Goal: Transaction & Acquisition: Purchase product/service

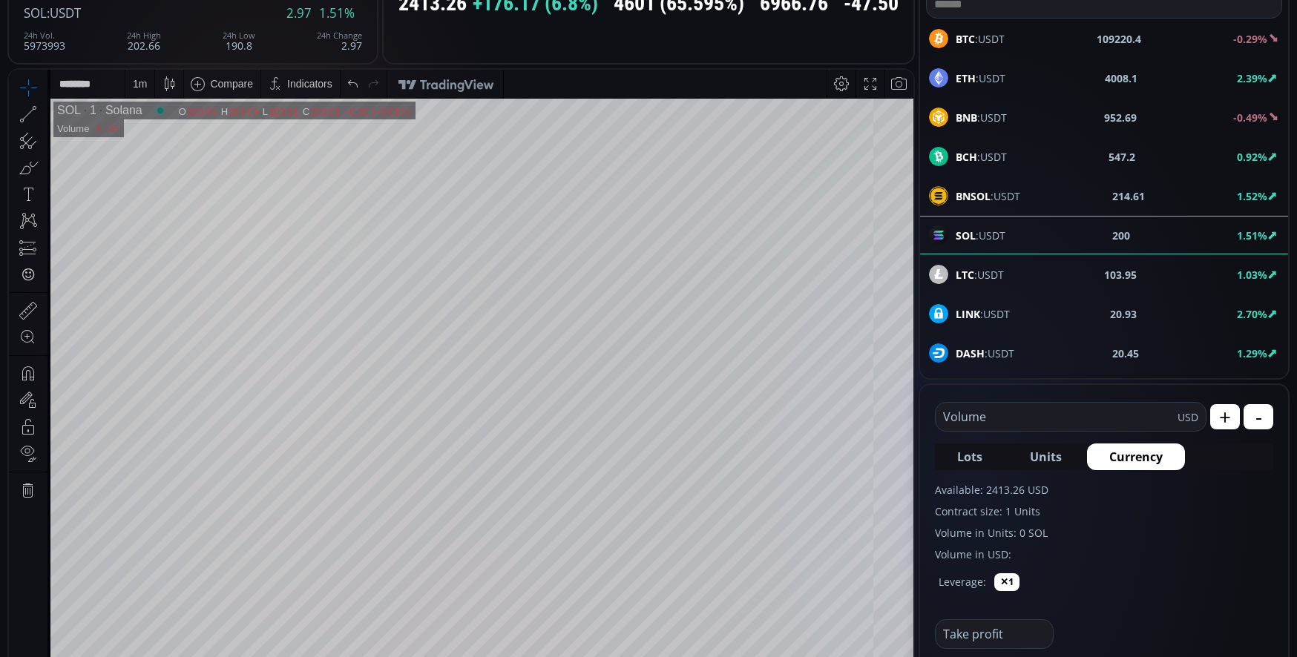
scroll to position [148, 0]
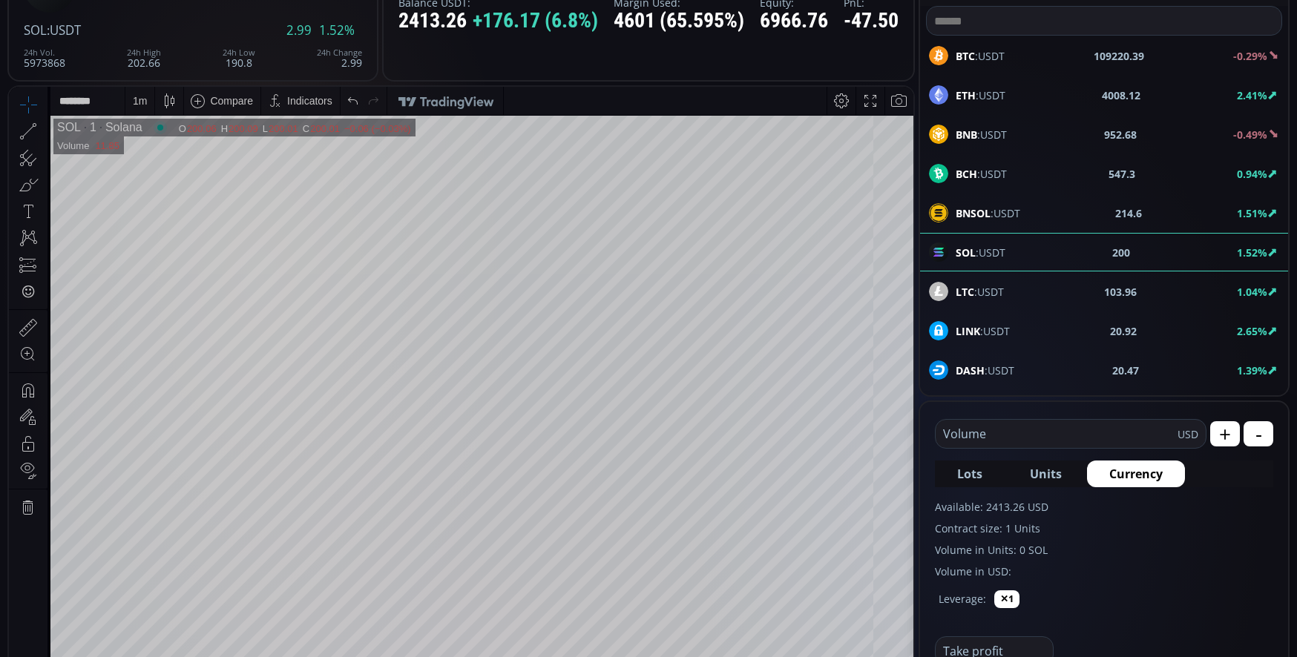
click at [1001, 298] on span "LTC :USDT" at bounding box center [979, 292] width 48 height 16
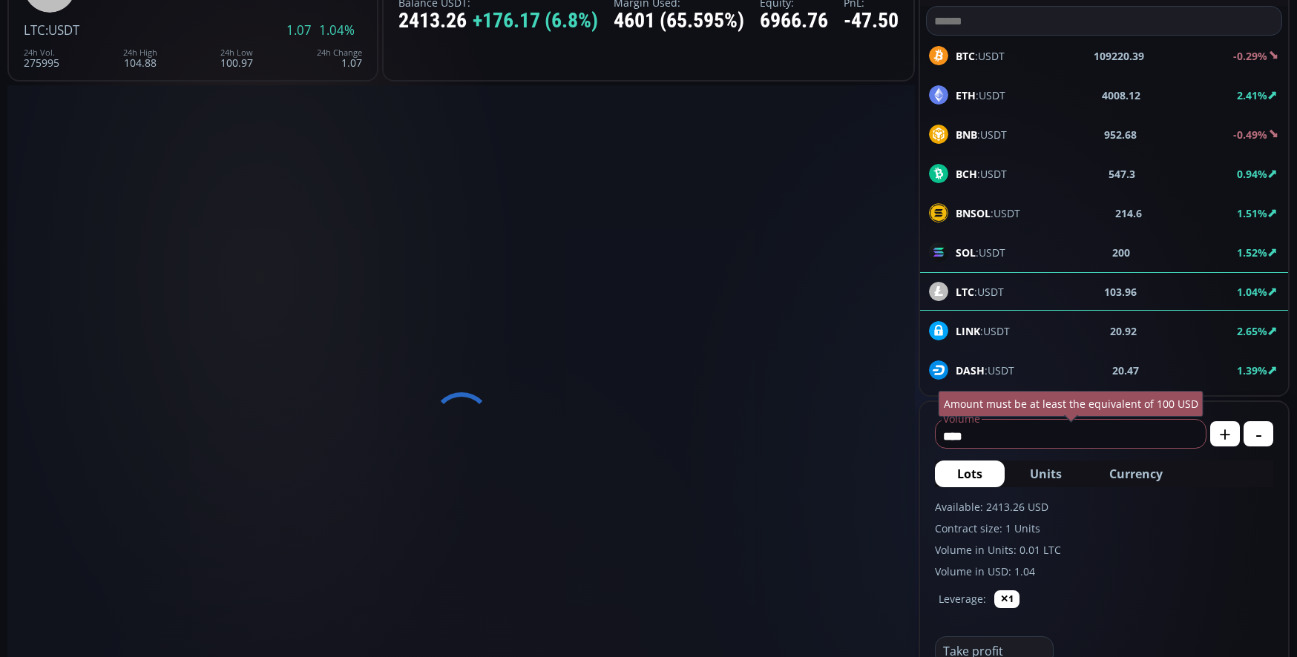
click at [998, 332] on span "LINK :USDT" at bounding box center [982, 331] width 54 height 16
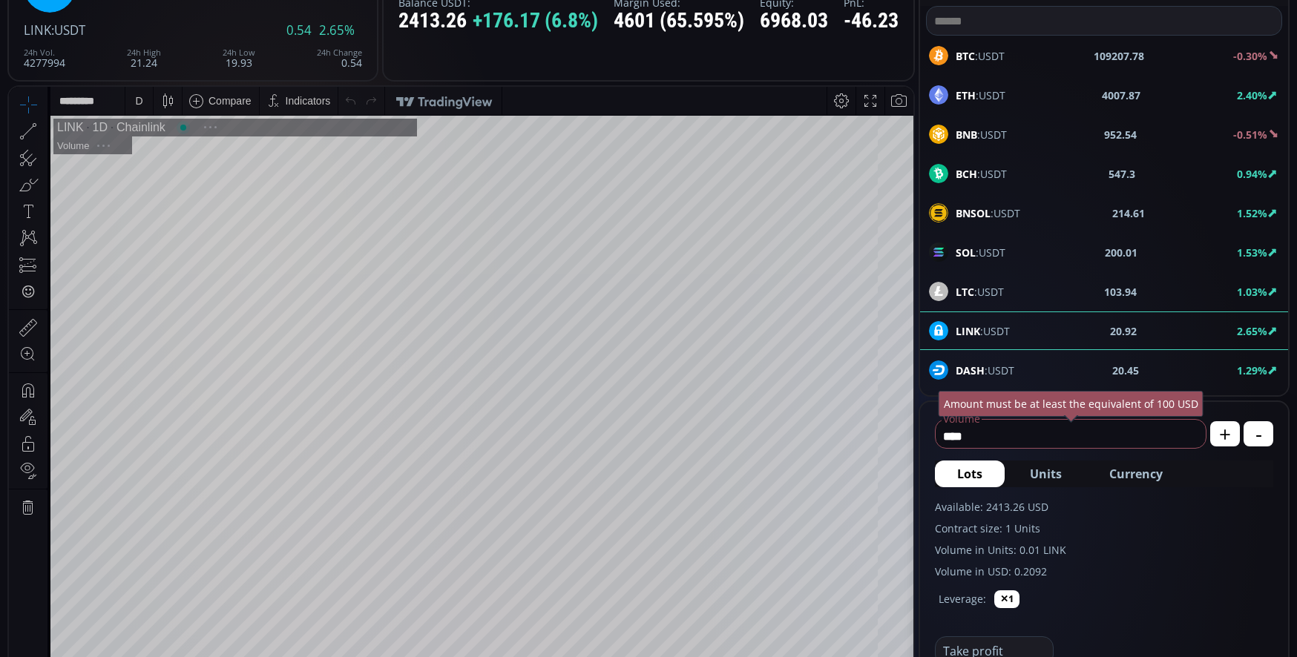
scroll to position [206, 0]
click at [141, 106] on div "D" at bounding box center [138, 101] width 7 height 12
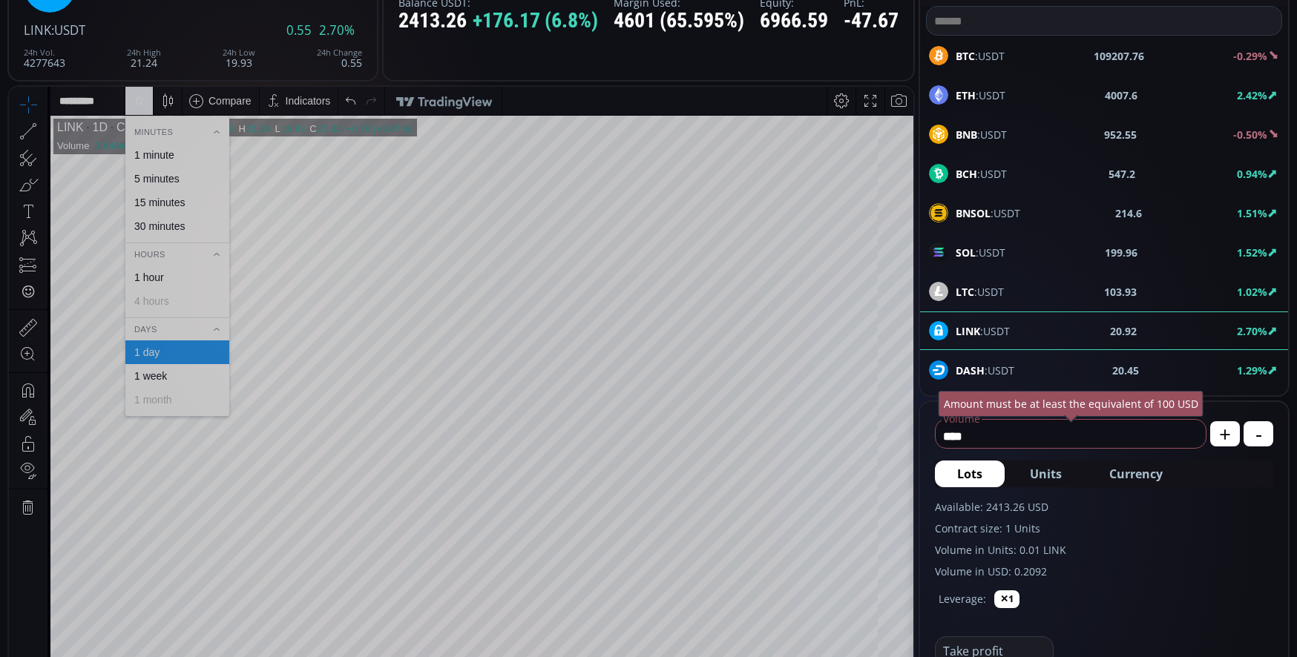
click at [174, 149] on div "1 minute" at bounding box center [154, 155] width 40 height 12
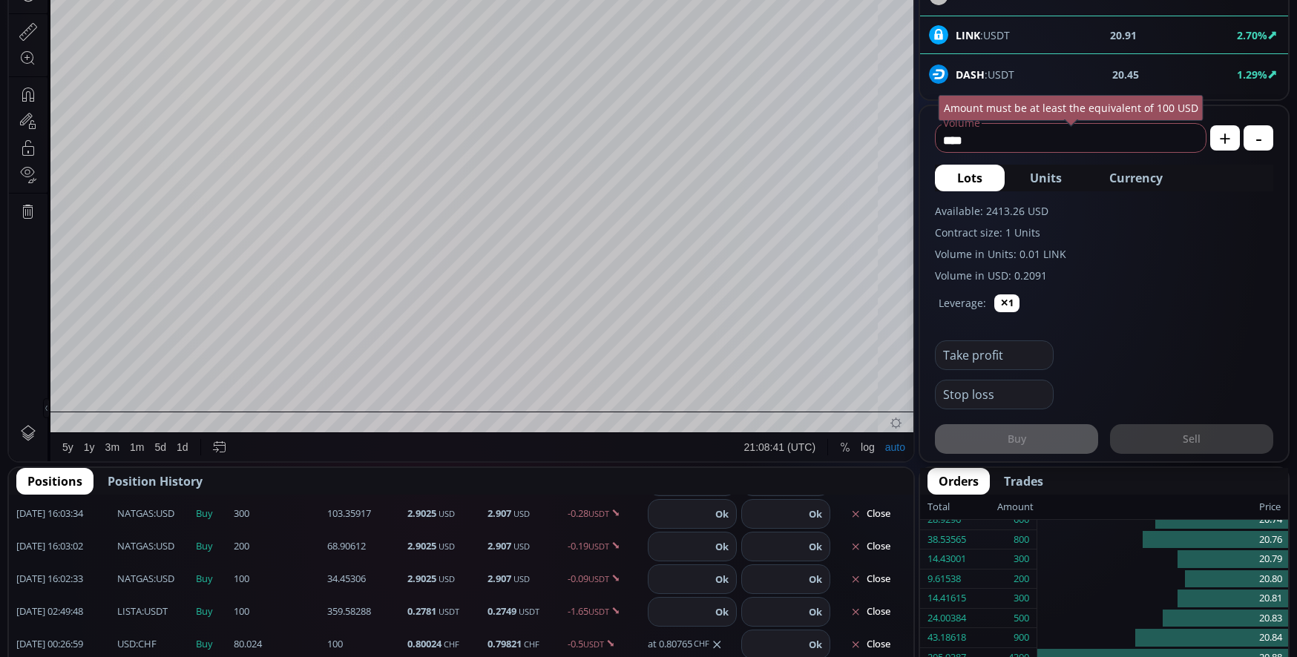
scroll to position [445, 0]
click at [1139, 176] on span "Currency" at bounding box center [1135, 177] width 53 height 18
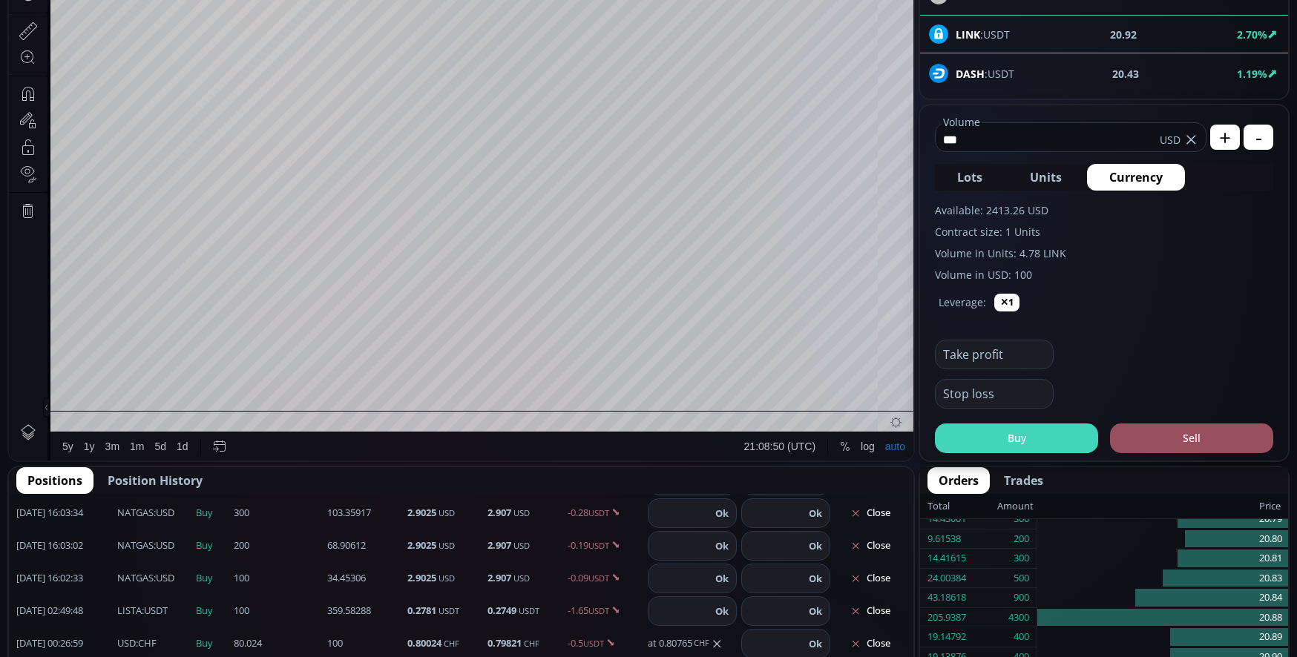
type input "***"
click at [1042, 438] on button "Buy" at bounding box center [1016, 439] width 163 height 30
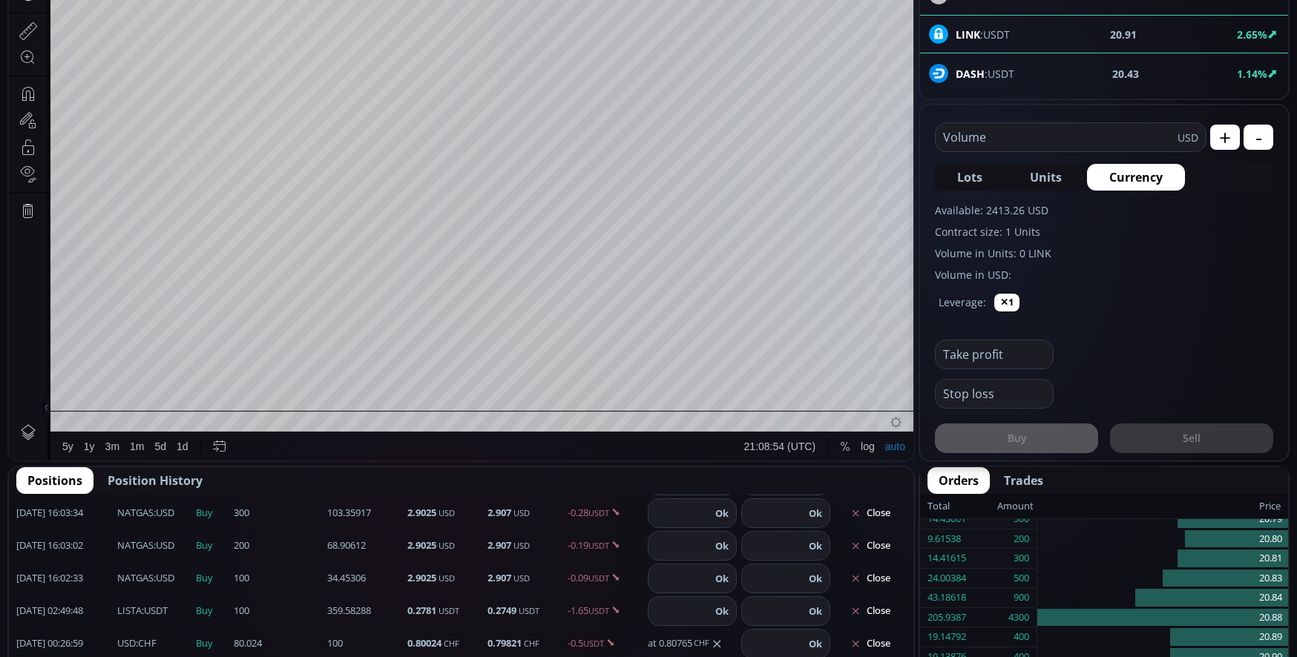
scroll to position [225, 0]
